Goal: Task Accomplishment & Management: Complete application form

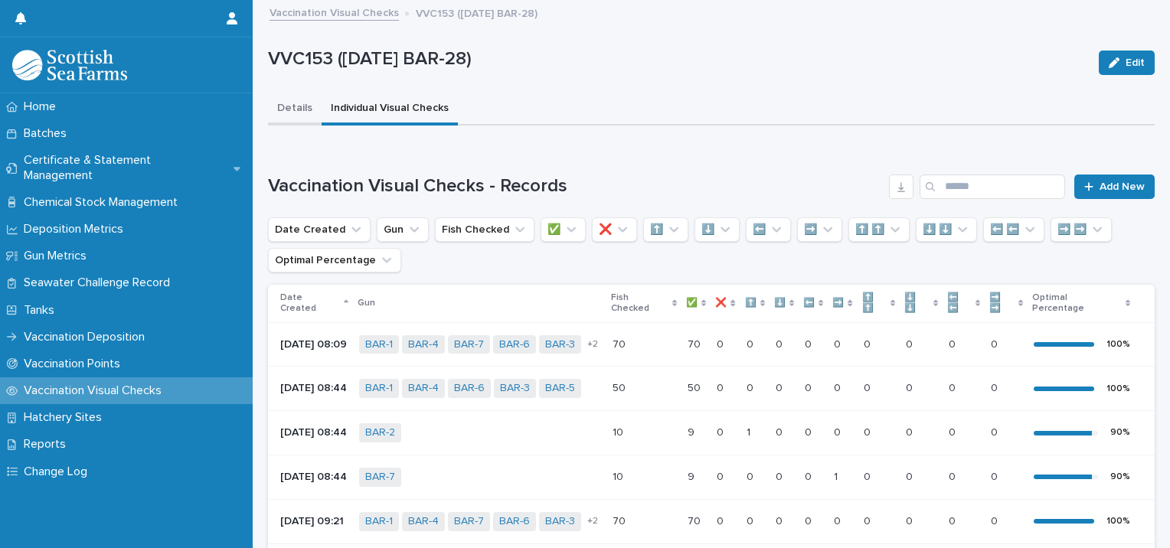
click at [295, 106] on button "Details" at bounding box center [295, 109] width 54 height 32
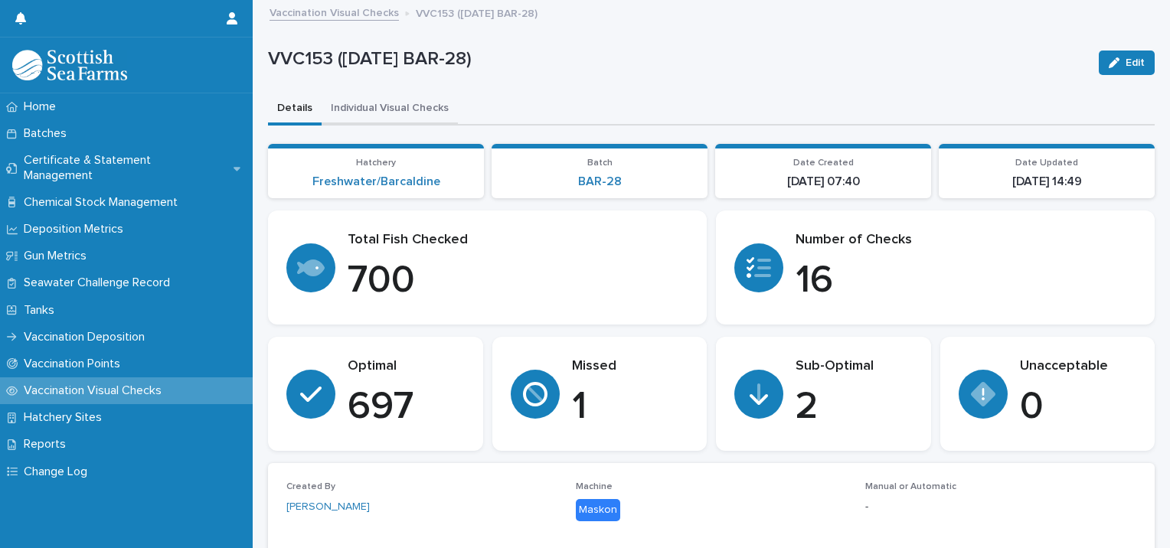
click at [388, 105] on button "Individual Visual Checks" at bounding box center [390, 109] width 136 height 32
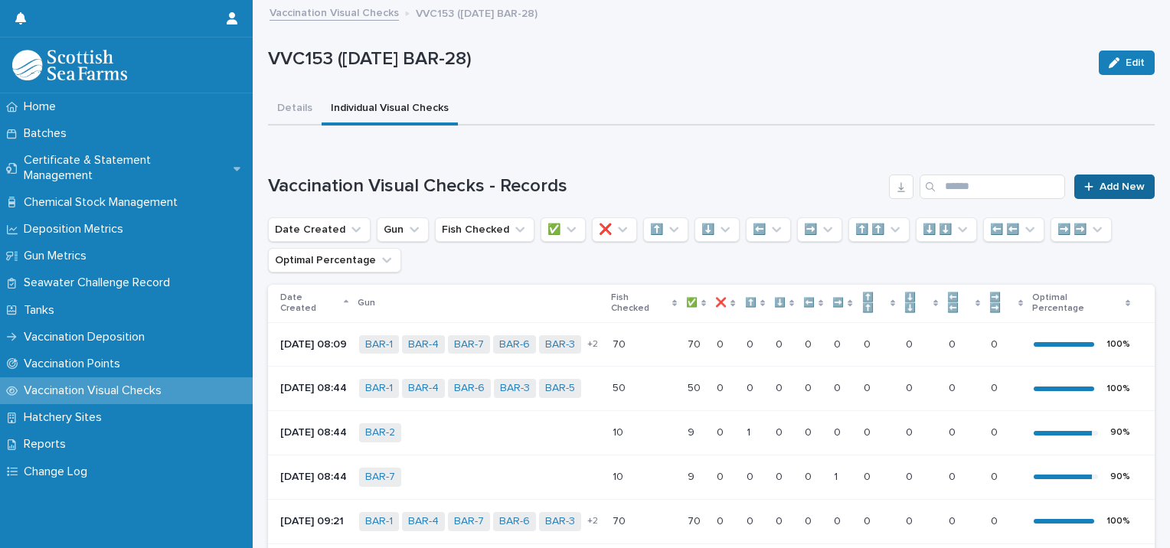
click at [1103, 185] on span "Add New" at bounding box center [1122, 187] width 45 height 11
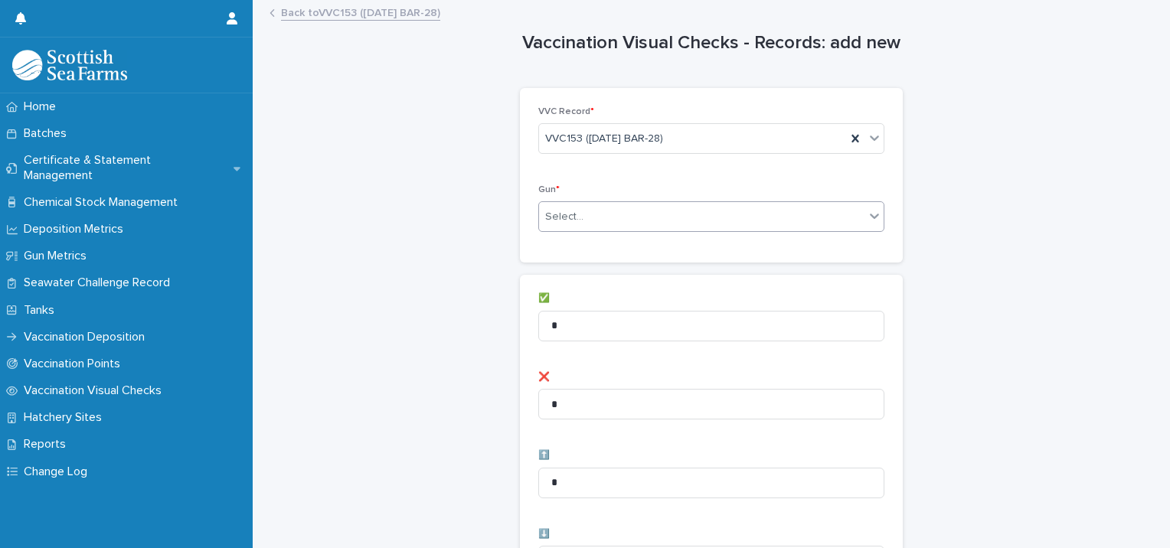
click at [592, 211] on div "Select..." at bounding box center [702, 217] width 326 height 25
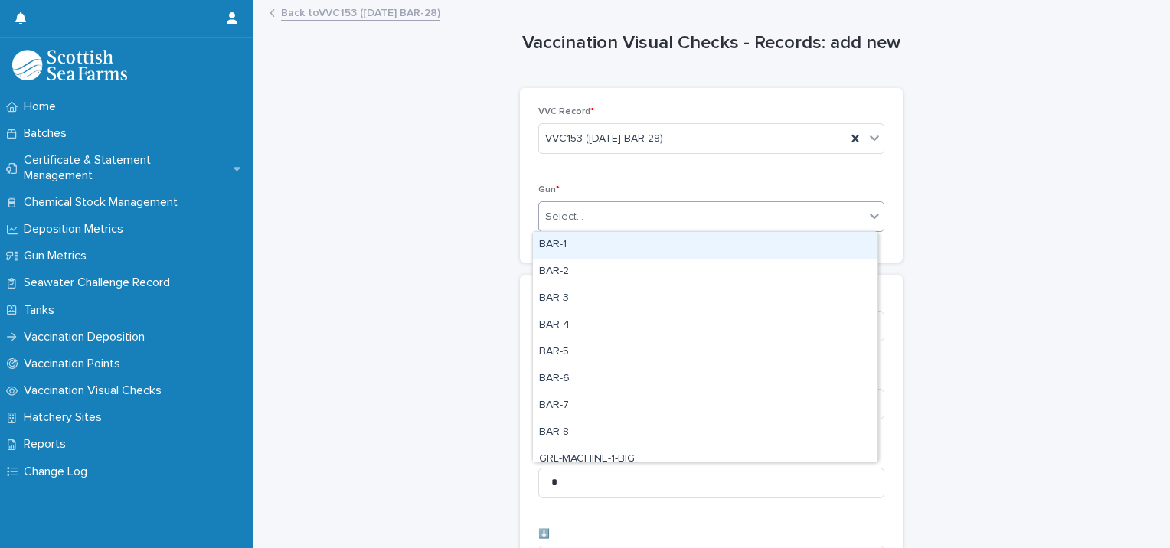
click at [561, 244] on div "BAR-1" at bounding box center [705, 245] width 345 height 27
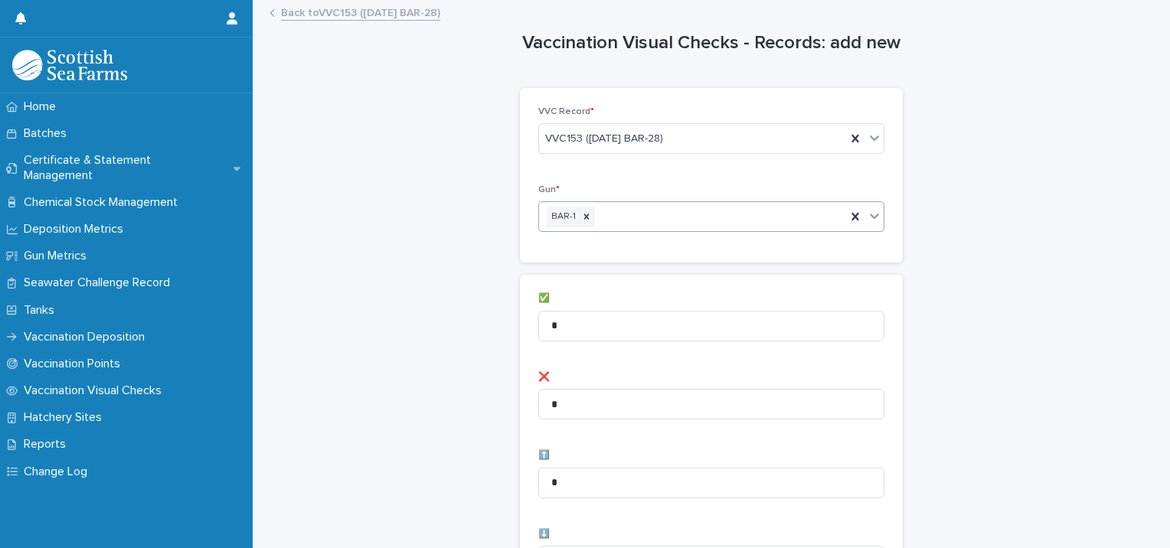
click at [614, 213] on div "BAR-1" at bounding box center [692, 217] width 307 height 27
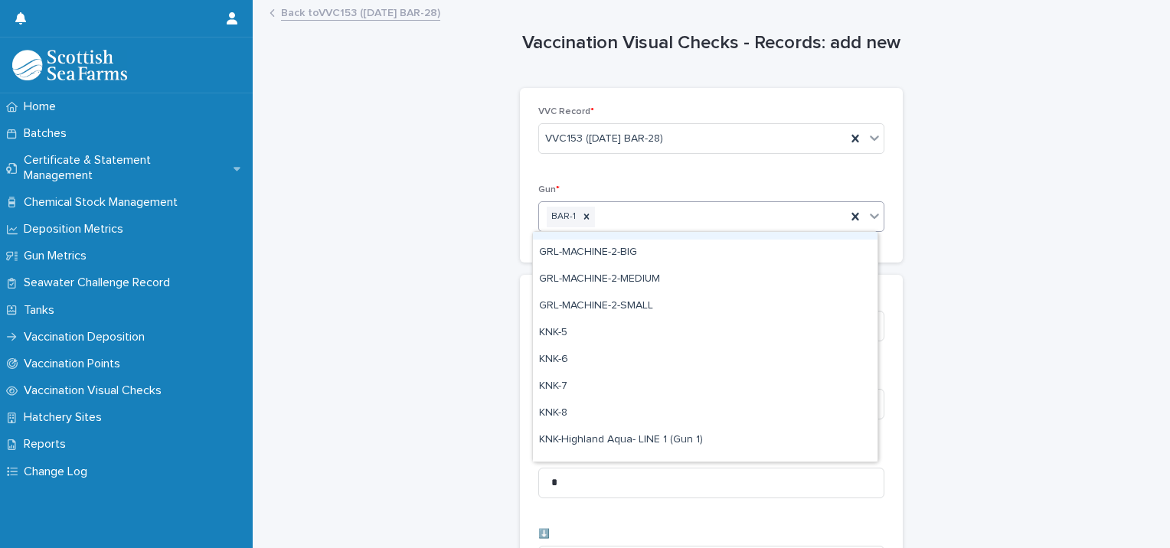
scroll to position [306, 0]
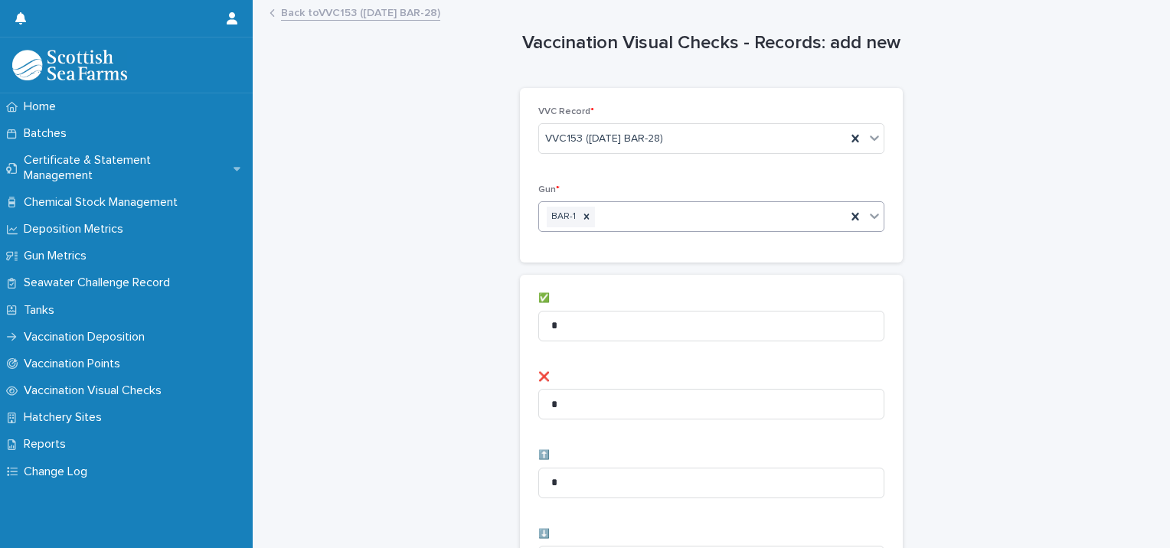
click at [602, 211] on div "BAR-1" at bounding box center [692, 217] width 307 height 27
click at [613, 211] on div "BAR-1" at bounding box center [692, 217] width 307 height 27
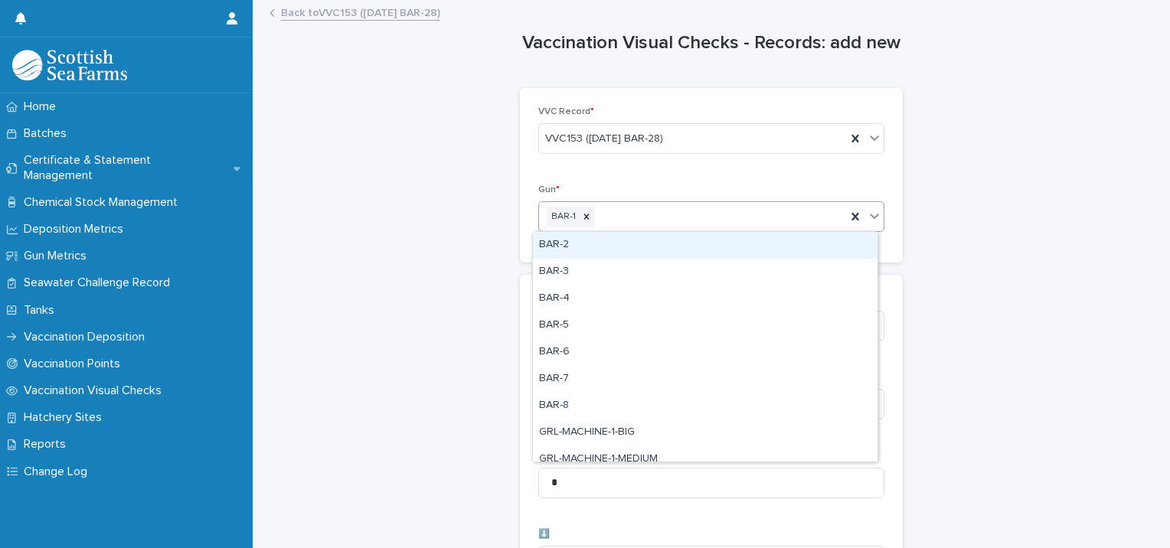
click at [579, 246] on div "BAR-2" at bounding box center [705, 245] width 345 height 27
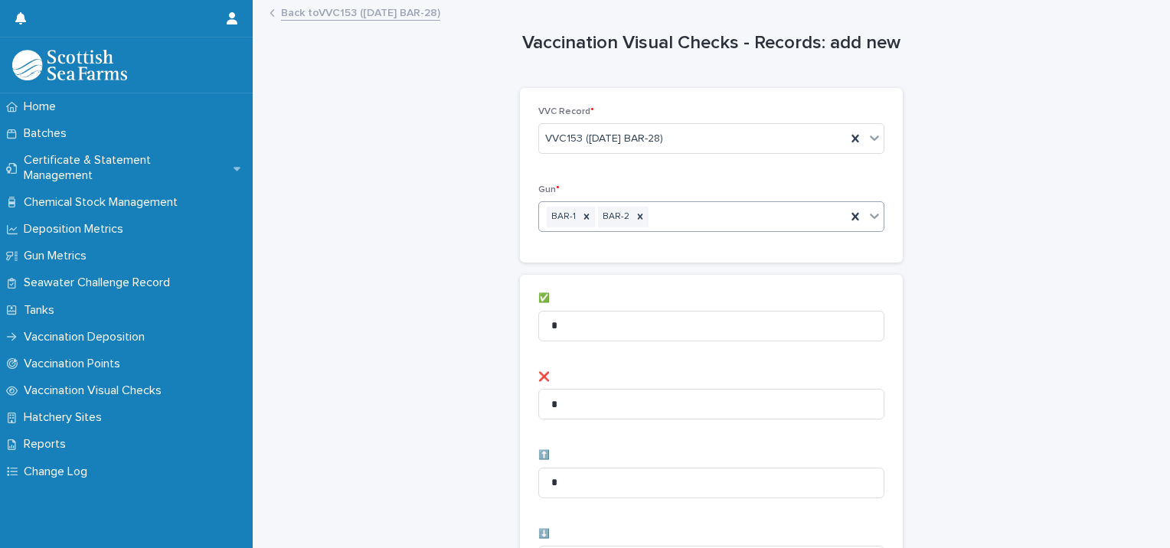
click at [668, 221] on div "BAR-1 BAR-2" at bounding box center [692, 217] width 307 height 27
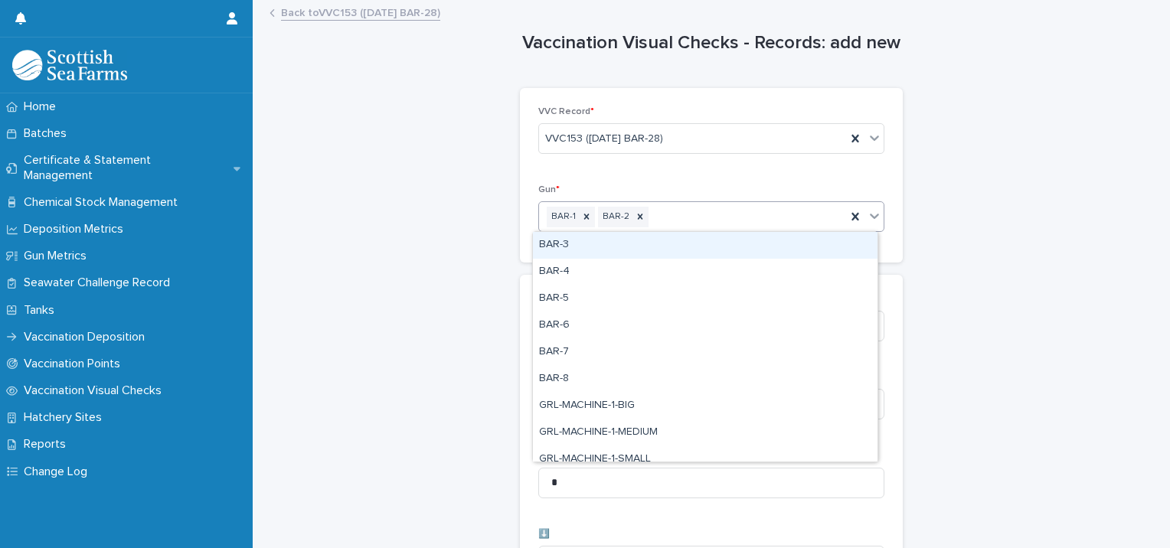
click at [608, 248] on div "BAR-3" at bounding box center [705, 245] width 345 height 27
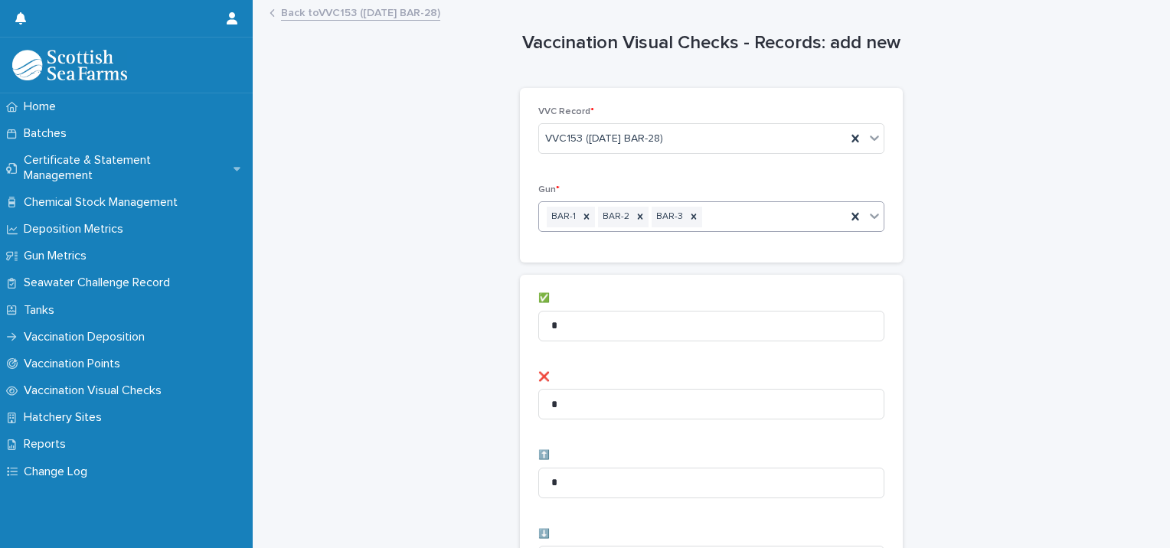
click at [717, 218] on div "BAR-1 BAR-2 BAR-3" at bounding box center [692, 217] width 307 height 27
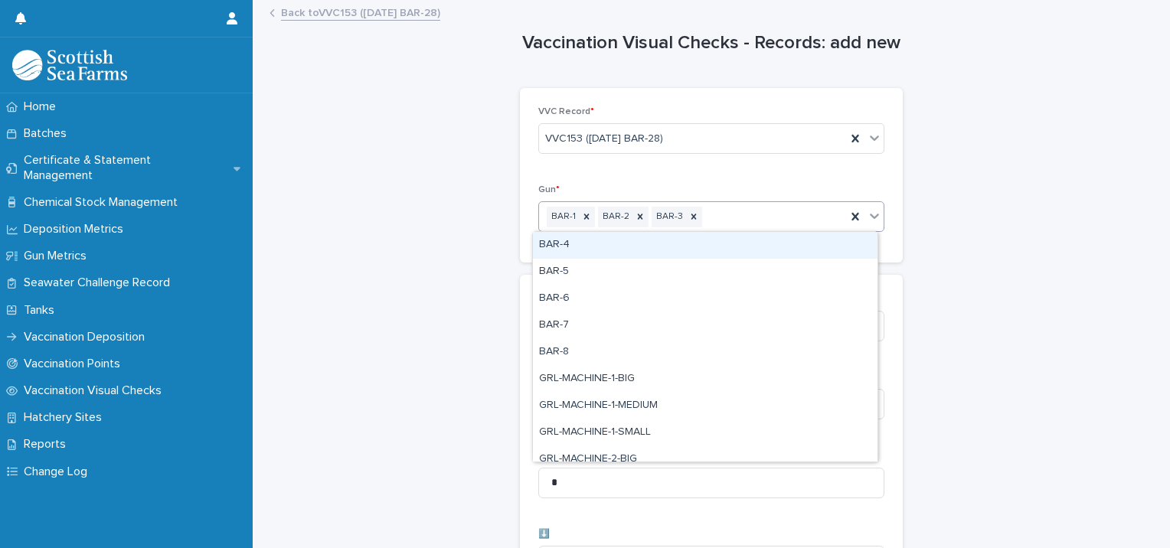
click at [662, 244] on div "BAR-4" at bounding box center [705, 245] width 345 height 27
click at [769, 217] on div "BAR-1 BAR-2 BAR-3 BAR-4" at bounding box center [692, 217] width 307 height 27
drag, startPoint x: 680, startPoint y: 245, endPoint x: 706, endPoint y: 246, distance: 26.1
click at [681, 245] on div "BAR-5" at bounding box center [705, 245] width 345 height 27
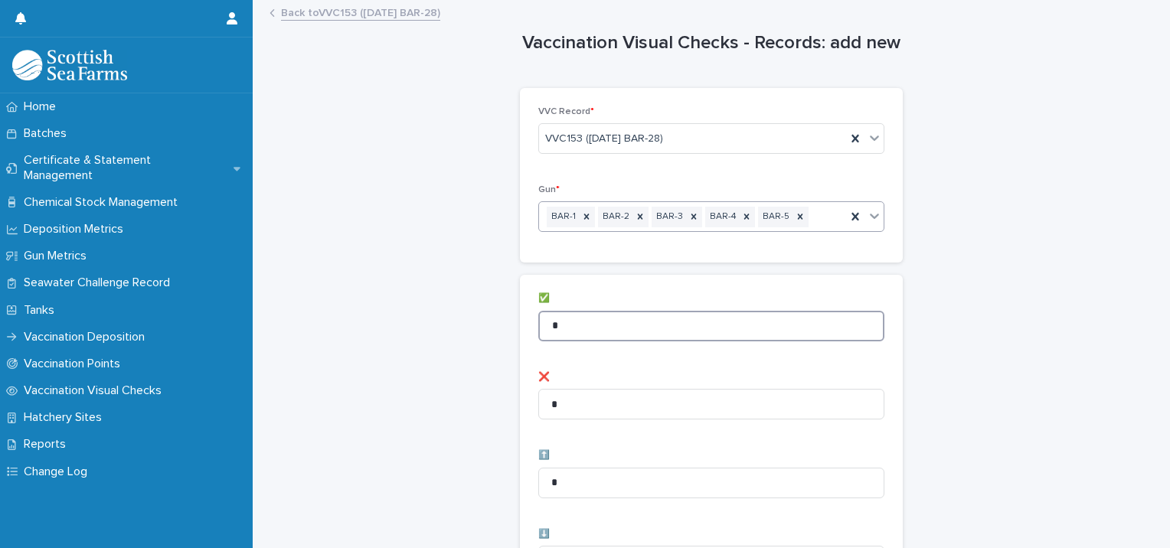
drag, startPoint x: 555, startPoint y: 322, endPoint x: 537, endPoint y: 322, distance: 17.6
click at [539, 322] on input "*" at bounding box center [711, 326] width 346 height 31
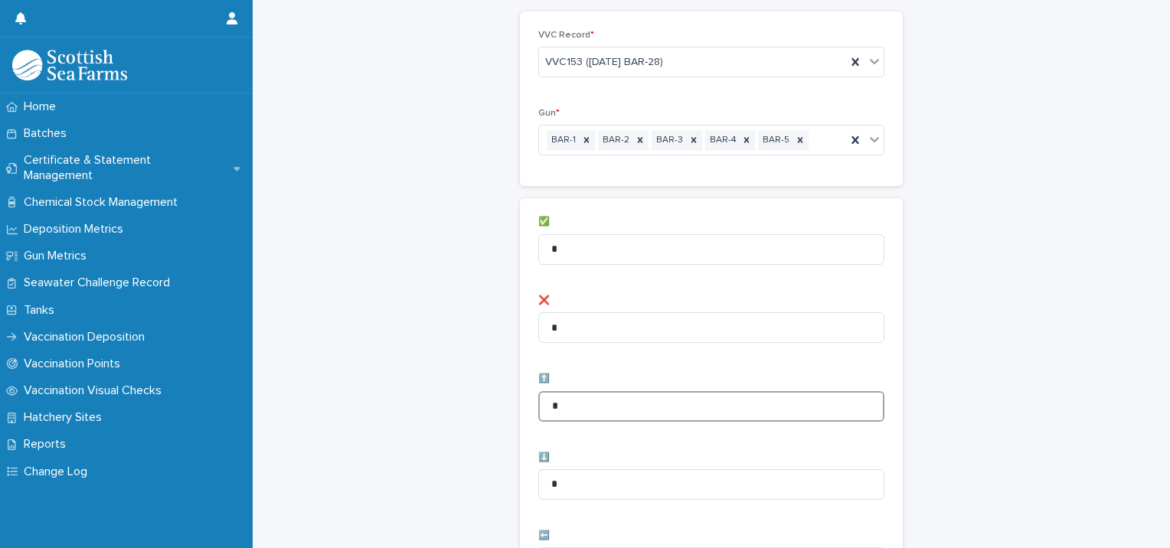
drag, startPoint x: 573, startPoint y: 395, endPoint x: 520, endPoint y: 393, distance: 52.9
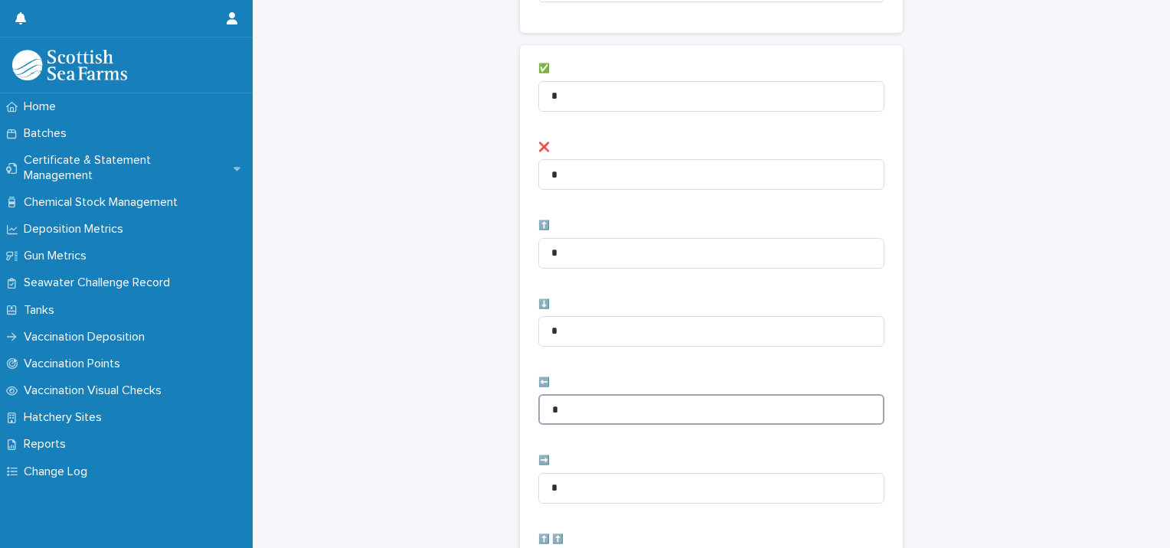
drag, startPoint x: 568, startPoint y: 399, endPoint x: 585, endPoint y: 419, distance: 26.1
click at [493, 392] on div "Vaccination Visual Checks - Records: add new Loading... Saving… Loading... Savi…" at bounding box center [711, 384] width 887 height 1224
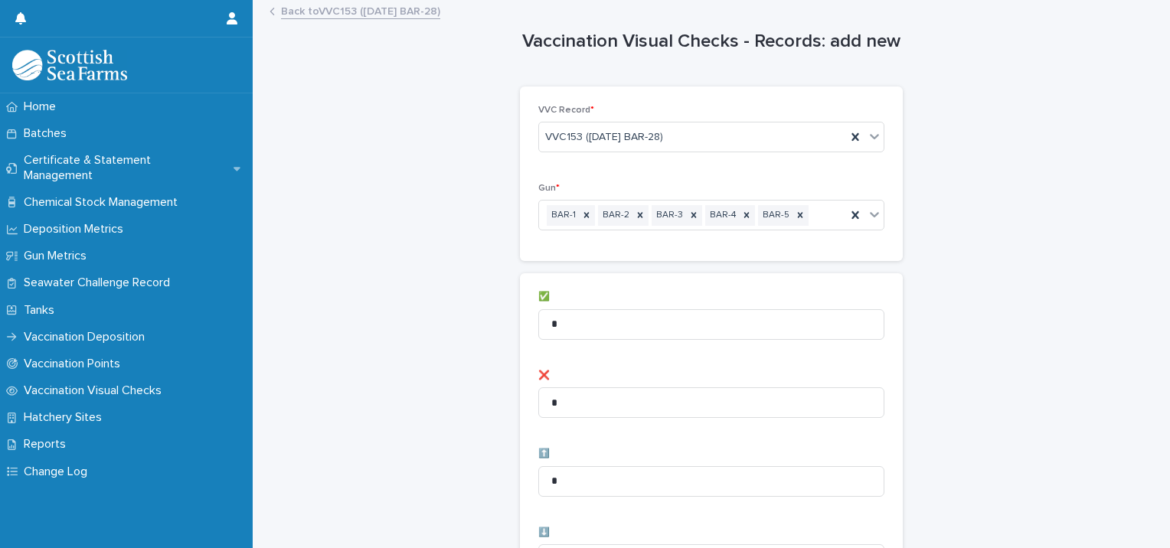
scroll to position [0, 0]
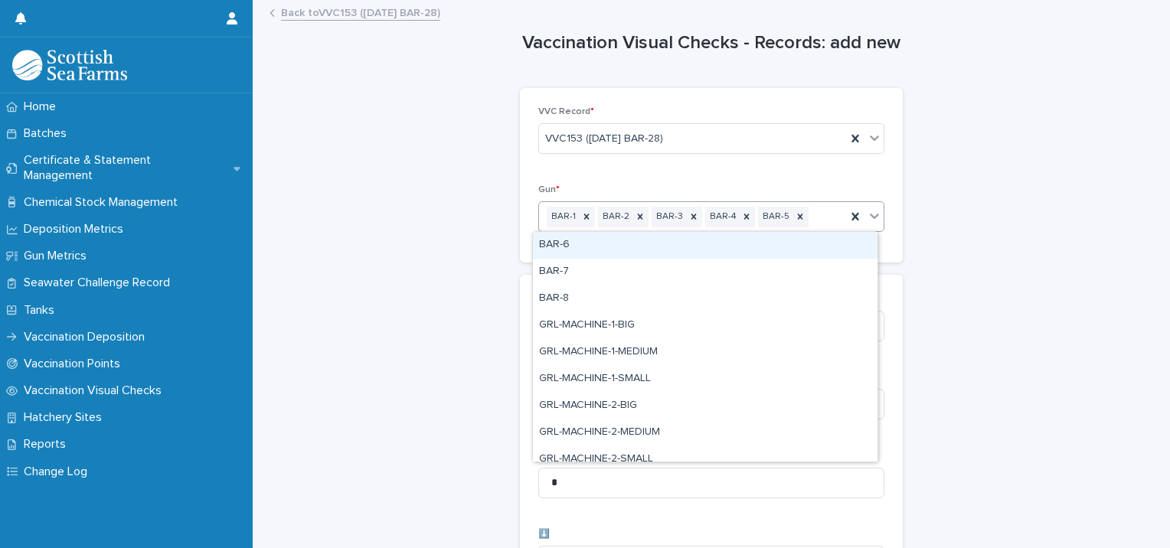
click at [806, 214] on div "BAR-1 BAR-2 BAR-3 BAR-4 BAR-5" at bounding box center [692, 217] width 307 height 27
click at [588, 238] on div "BAR-6" at bounding box center [705, 245] width 345 height 27
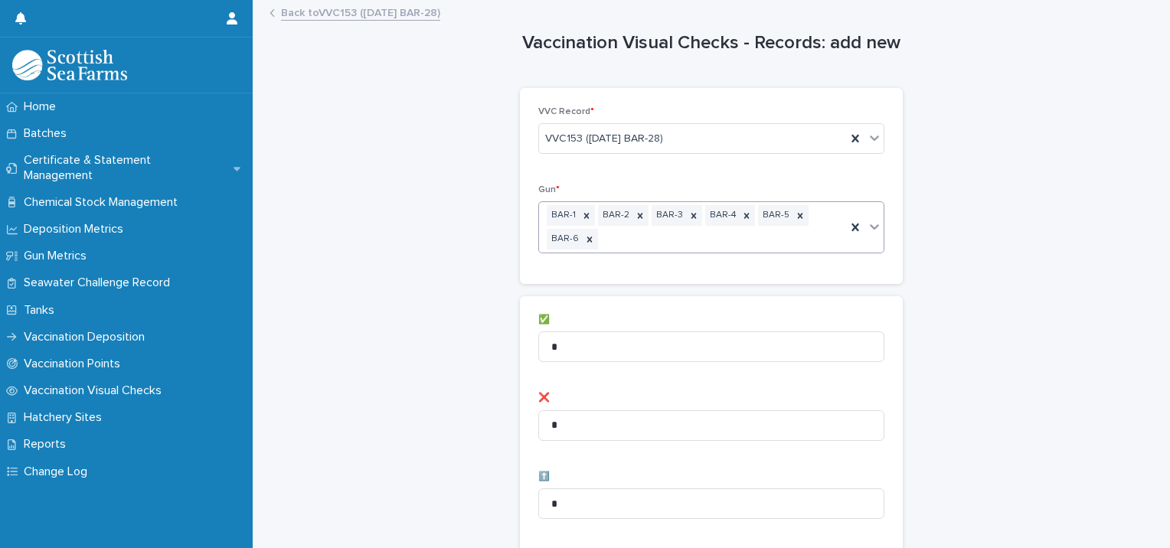
click at [702, 235] on div "BAR-1 BAR-2 BAR-3 BAR-4 BAR-5 BAR-6" at bounding box center [692, 227] width 307 height 51
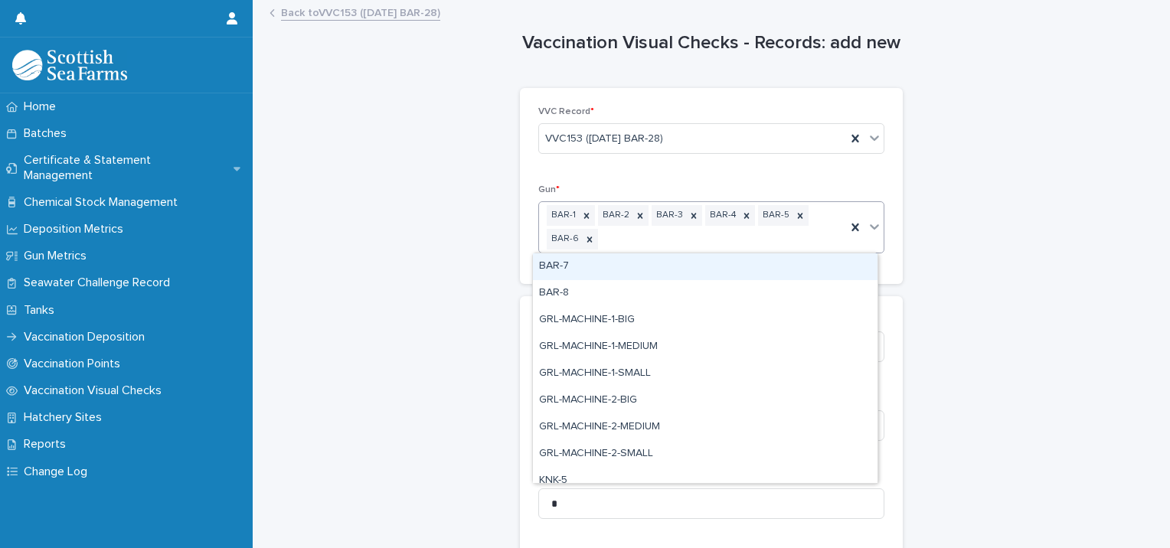
click at [627, 269] on div "BAR-7" at bounding box center [705, 267] width 345 height 27
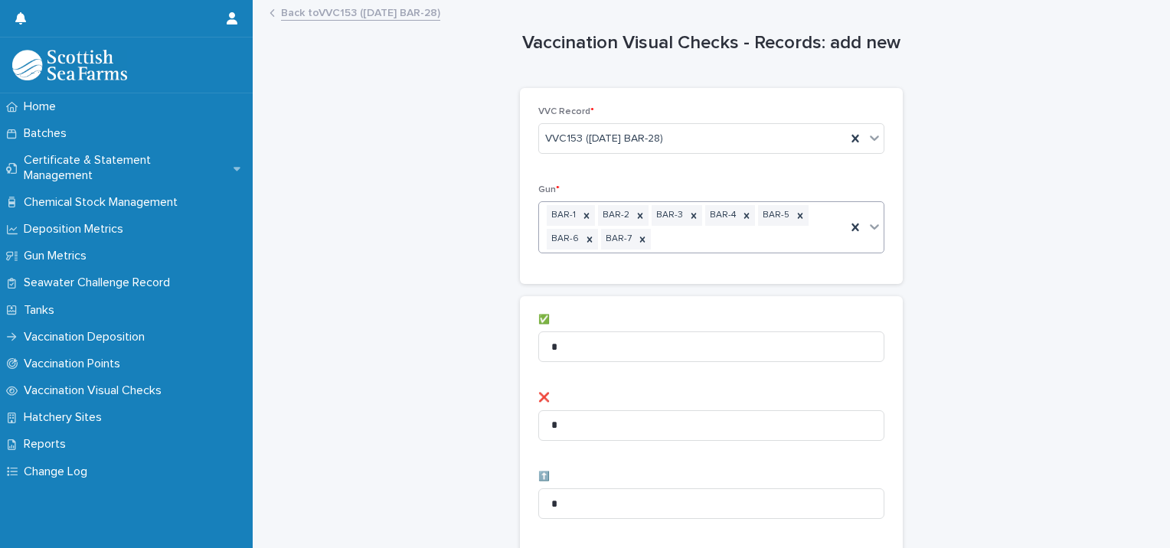
click at [676, 235] on div "BAR-1 BAR-2 BAR-3 BAR-4 BAR-5 BAR-6 BAR-7" at bounding box center [692, 227] width 307 height 51
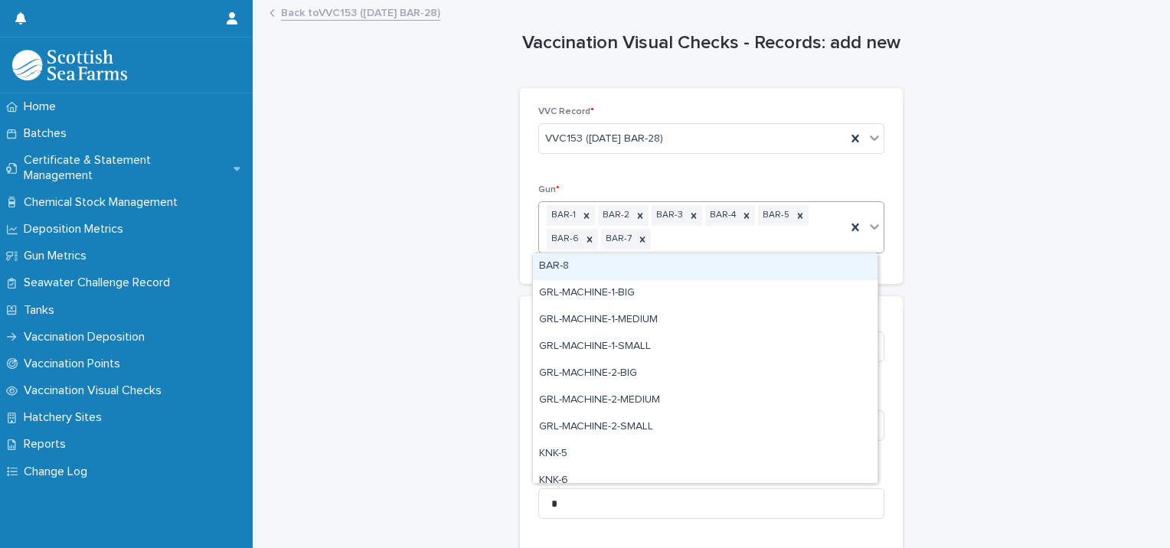
click at [626, 263] on div "BAR-8" at bounding box center [705, 267] width 345 height 27
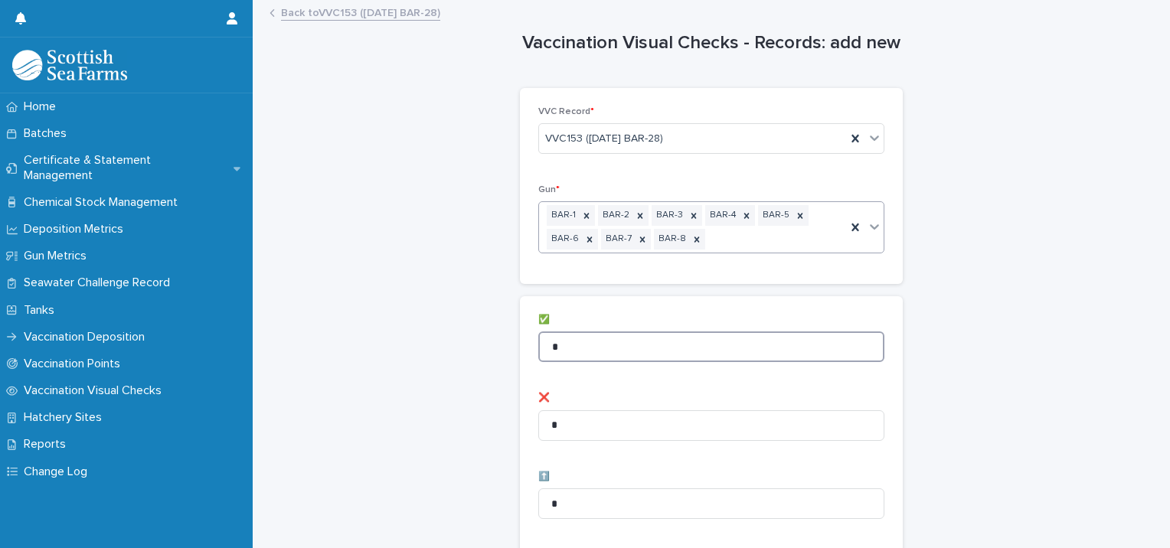
drag, startPoint x: 567, startPoint y: 346, endPoint x: 496, endPoint y: 308, distance: 80.2
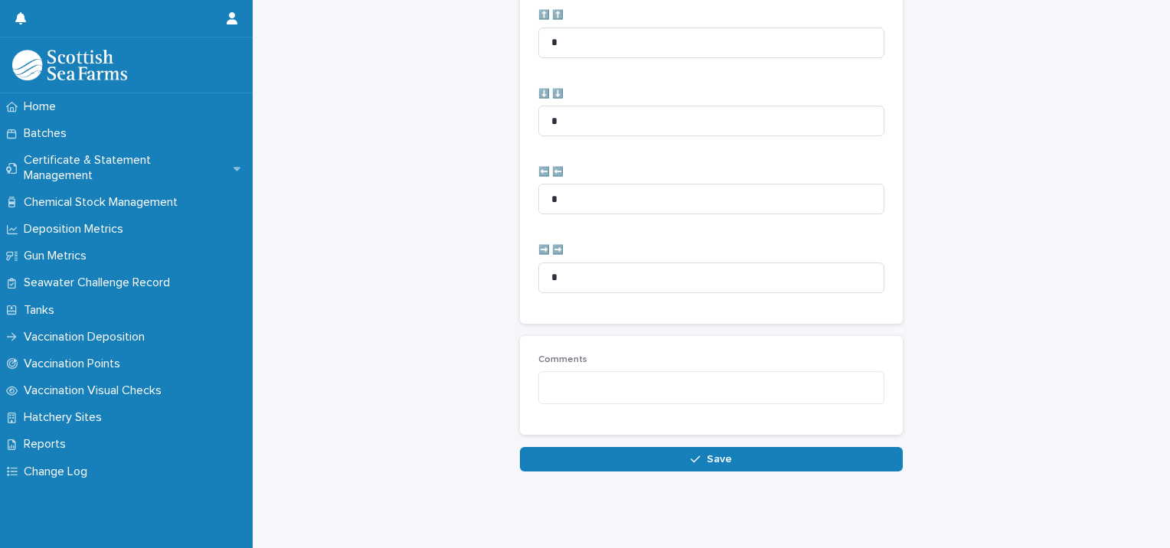
scroll to position [786, 0]
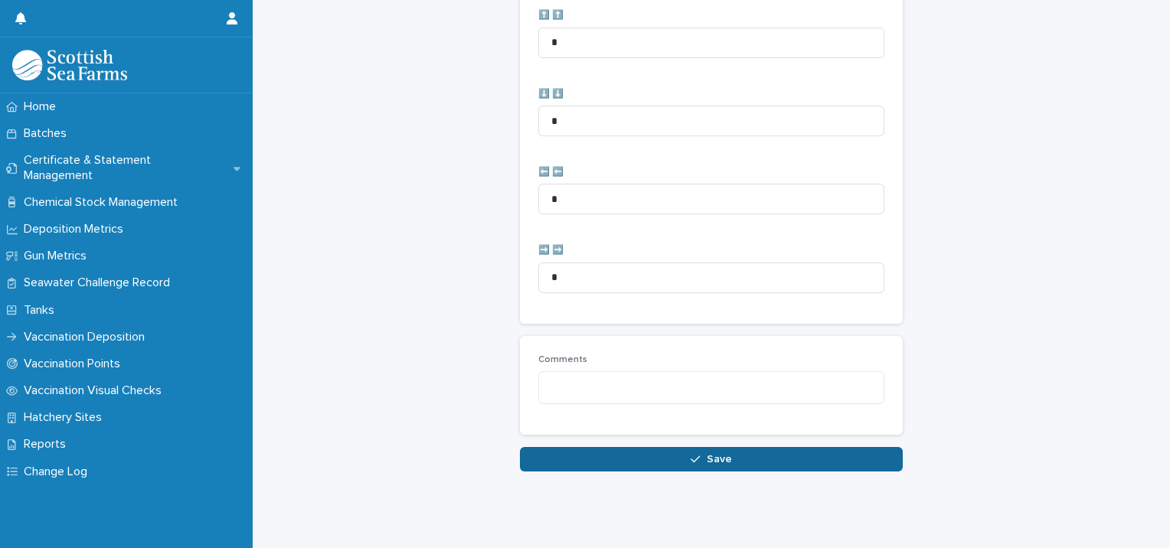
type input "**"
click at [679, 447] on button "Save" at bounding box center [711, 459] width 383 height 25
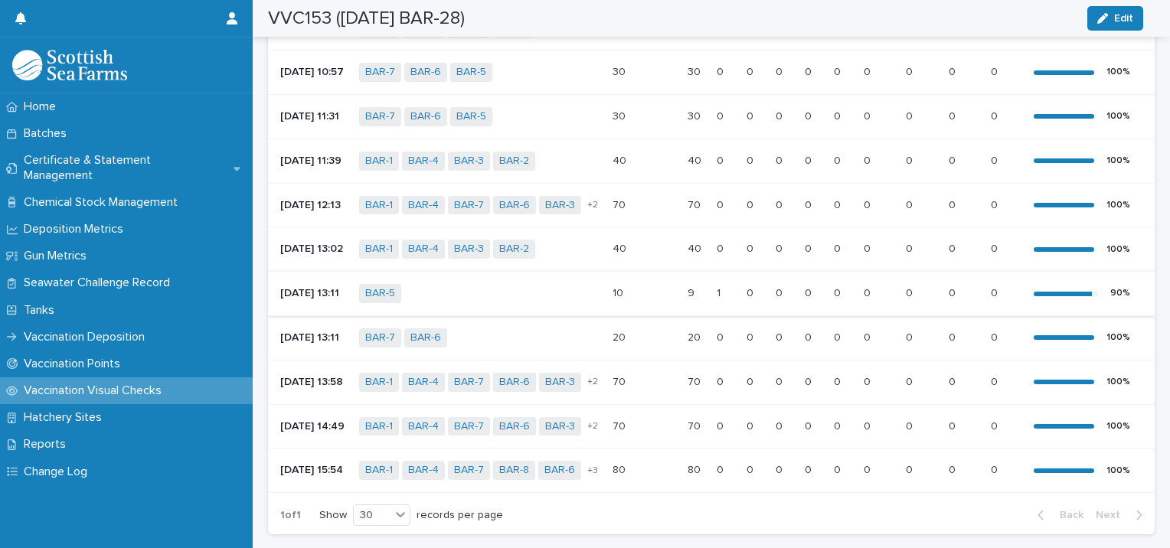
scroll to position [397, 0]
